Goal: Navigation & Orientation: Find specific page/section

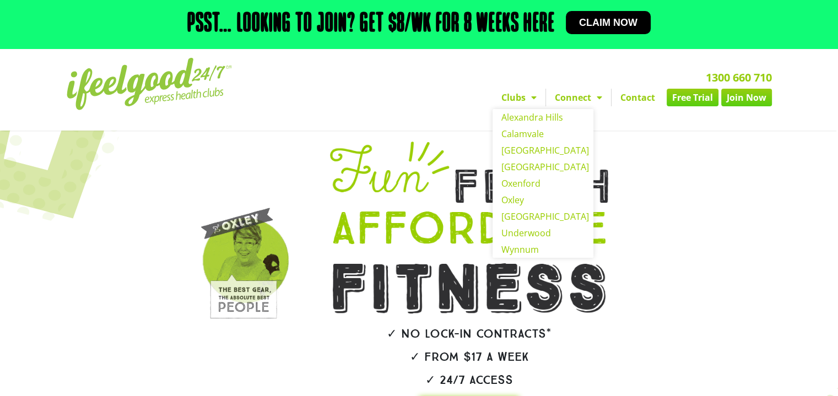
click at [525, 96] on span "Menu" at bounding box center [530, 98] width 11 height 20
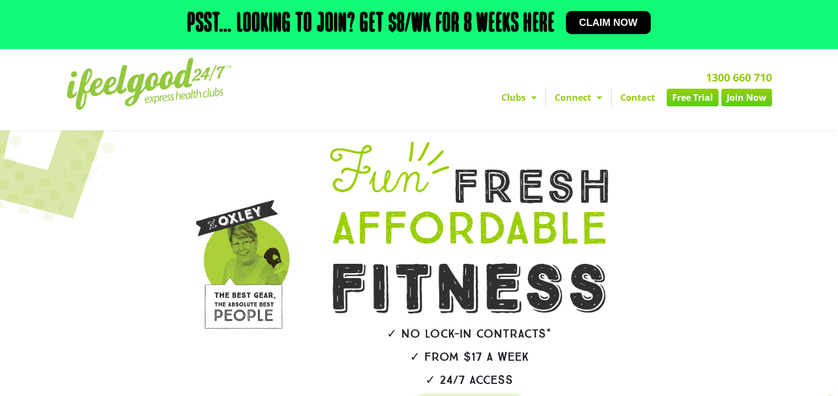
click at [525, 96] on span "Menu" at bounding box center [530, 98] width 11 height 20
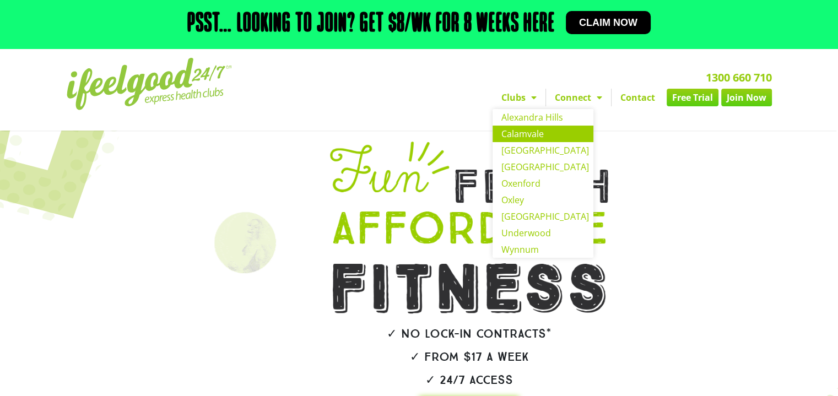
click at [517, 137] on link "Calamvale" at bounding box center [542, 134] width 101 height 17
